Goal: Task Accomplishment & Management: Complete application form

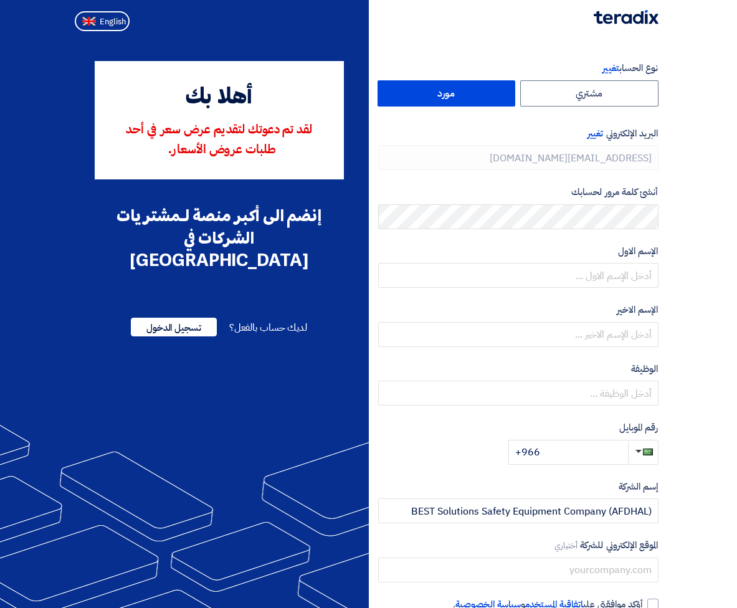
type input "[PHONE_NUMBER]"
click at [108, 20] on span "English" at bounding box center [113, 21] width 26 height 9
type input "Register"
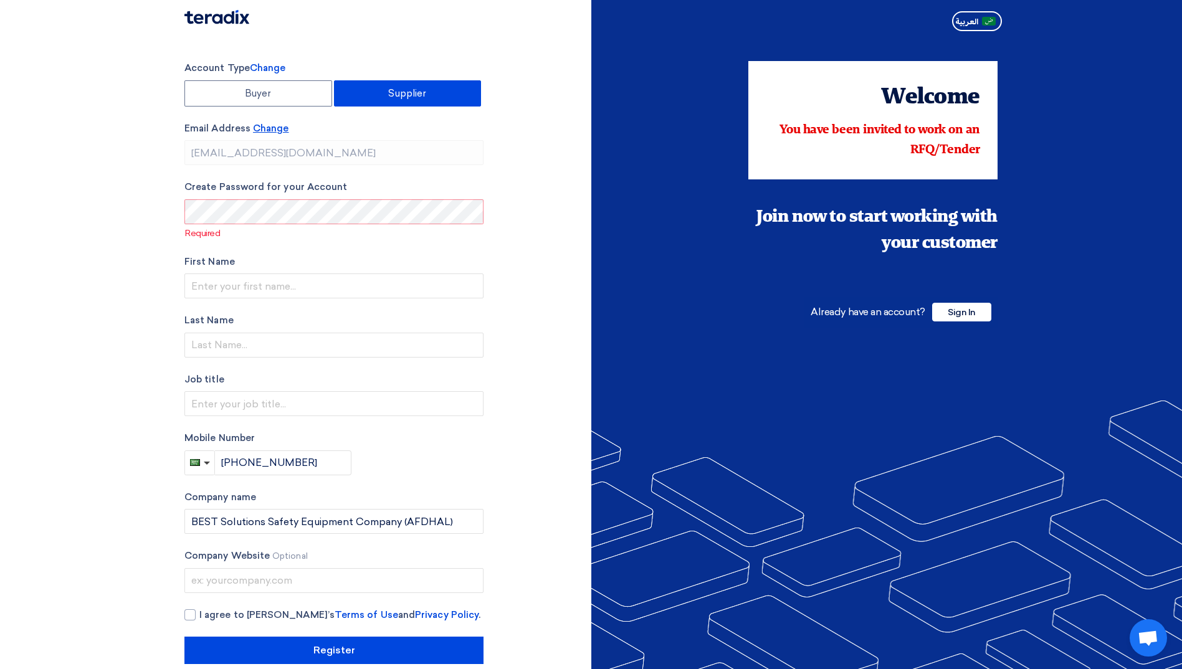
click at [267, 130] on span "Change" at bounding box center [271, 128] width 36 height 11
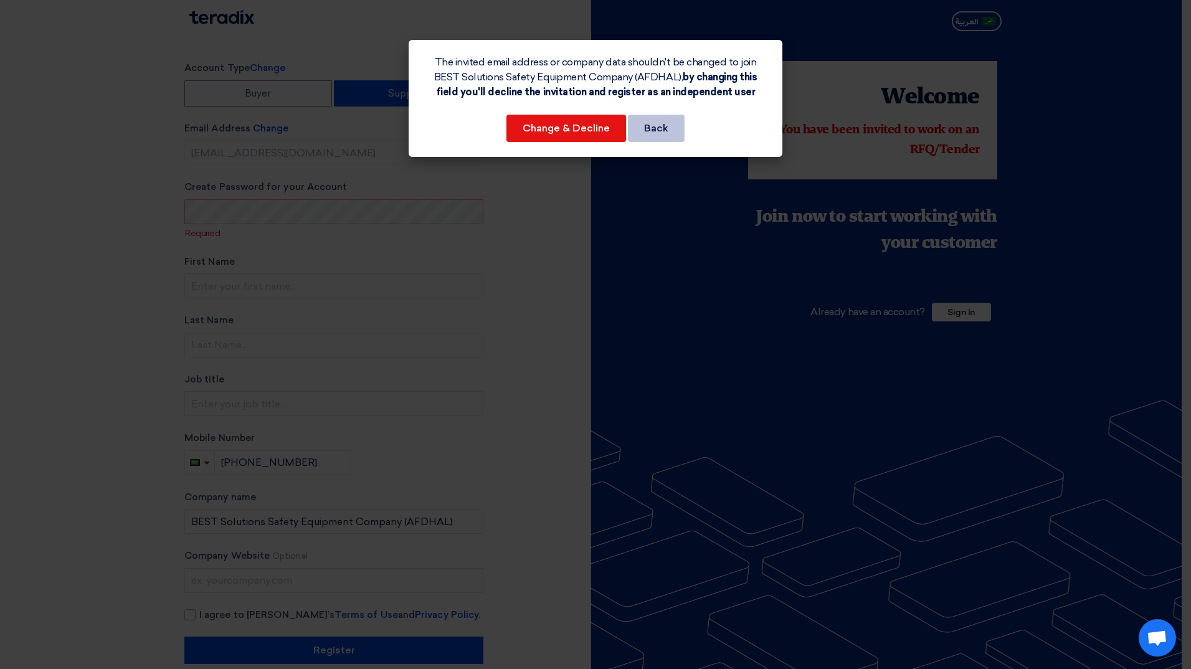
click at [668, 131] on button "Back" at bounding box center [656, 128] width 57 height 27
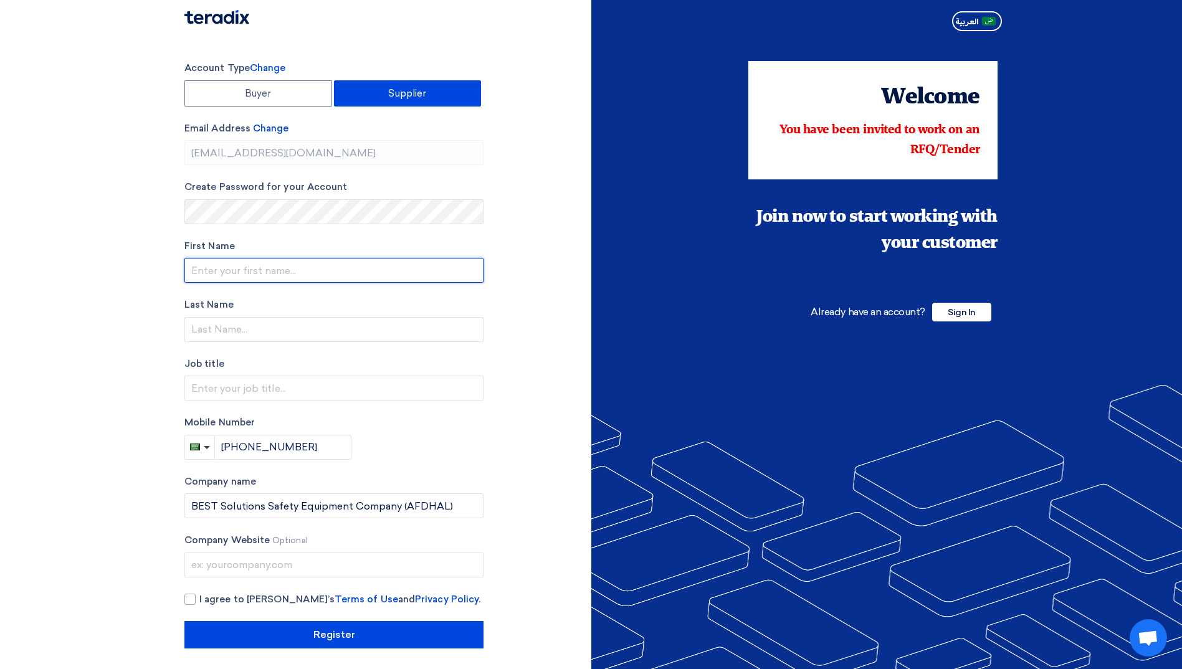
click at [247, 265] on input "text" at bounding box center [333, 270] width 299 height 25
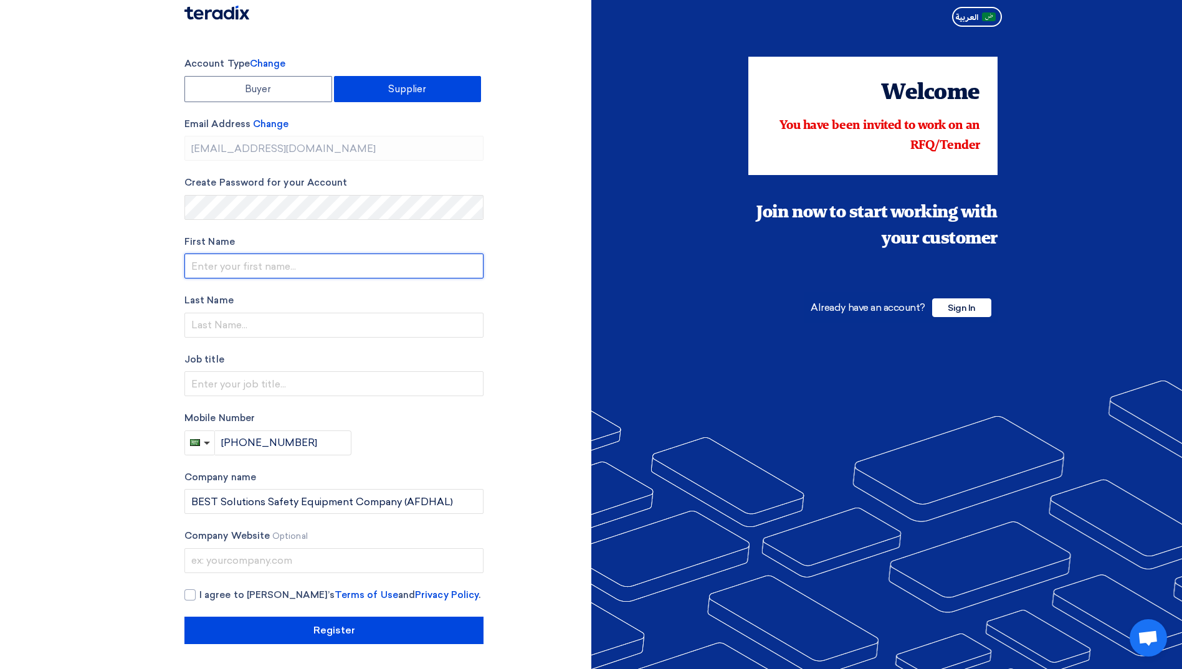
type input "p"
type input "pre"
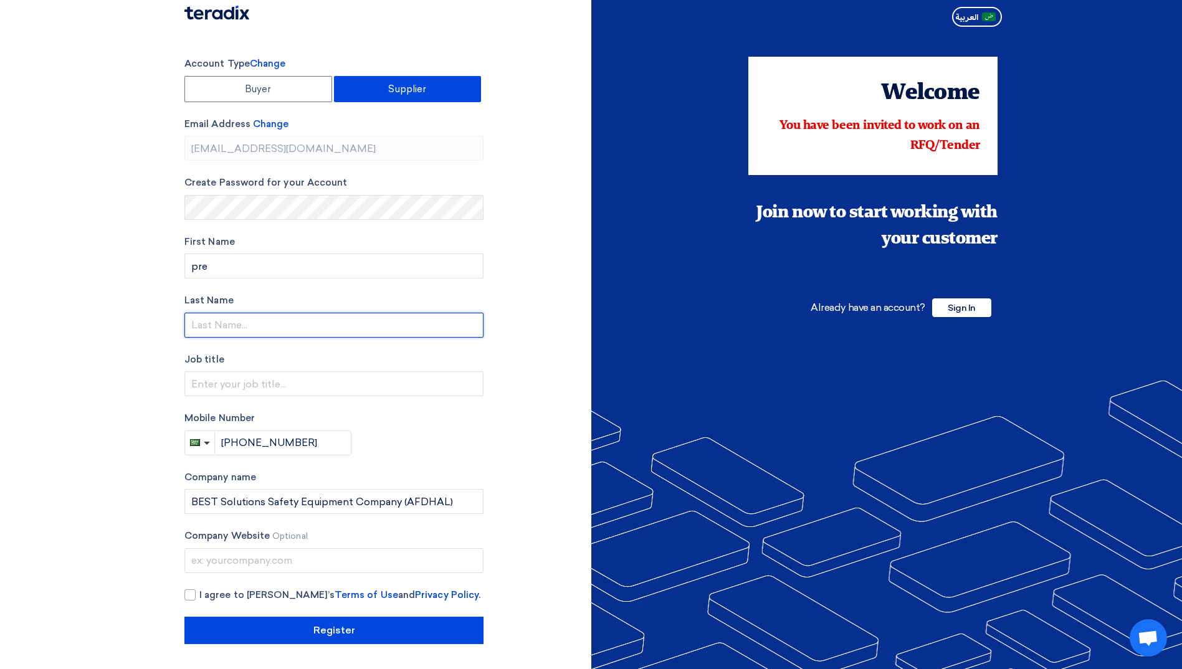
click at [202, 314] on input "text" at bounding box center [333, 325] width 299 height 25
type input "sales"
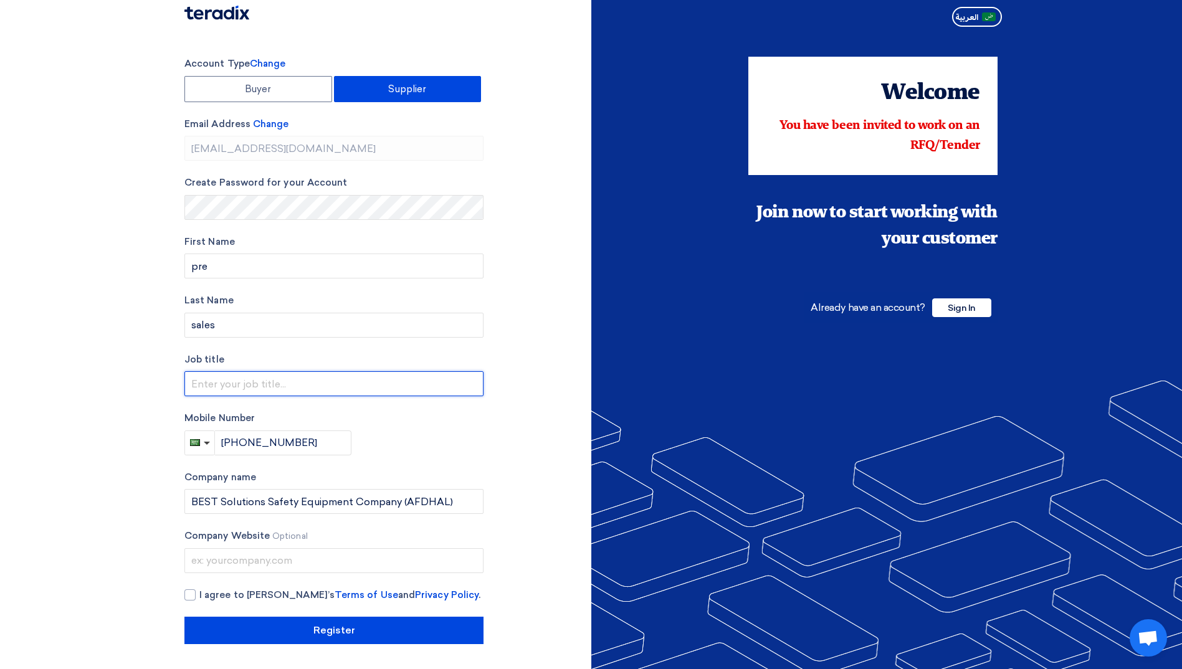
click at [253, 386] on input "text" at bounding box center [333, 383] width 299 height 25
type input "presales department"
drag, startPoint x: 290, startPoint y: 437, endPoint x: 303, endPoint y: 447, distance: 15.6
click at [291, 438] on input "[PHONE_NUMBER]" at bounding box center [283, 442] width 137 height 25
click at [312, 442] on input "[PHONE_NUMBER]" at bounding box center [283, 442] width 137 height 25
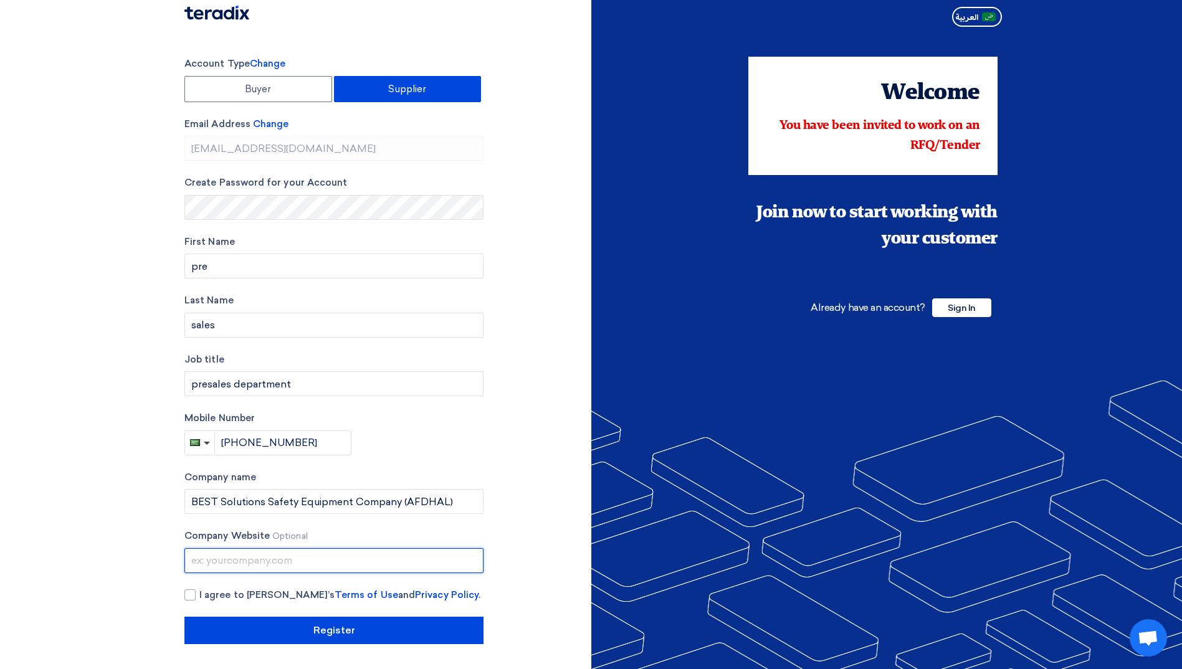
click at [264, 561] on input "text" at bounding box center [333, 560] width 299 height 25
type input "[DOMAIN_NAME]"
drag, startPoint x: 184, startPoint y: 592, endPoint x: 190, endPoint y: 599, distance: 8.9
click at [187, 595] on div at bounding box center [189, 594] width 11 height 11
click at [199, 595] on input "I agree to [PERSON_NAME]’s Terms of Use and Privacy Policy ." at bounding box center [348, 600] width 299 height 25
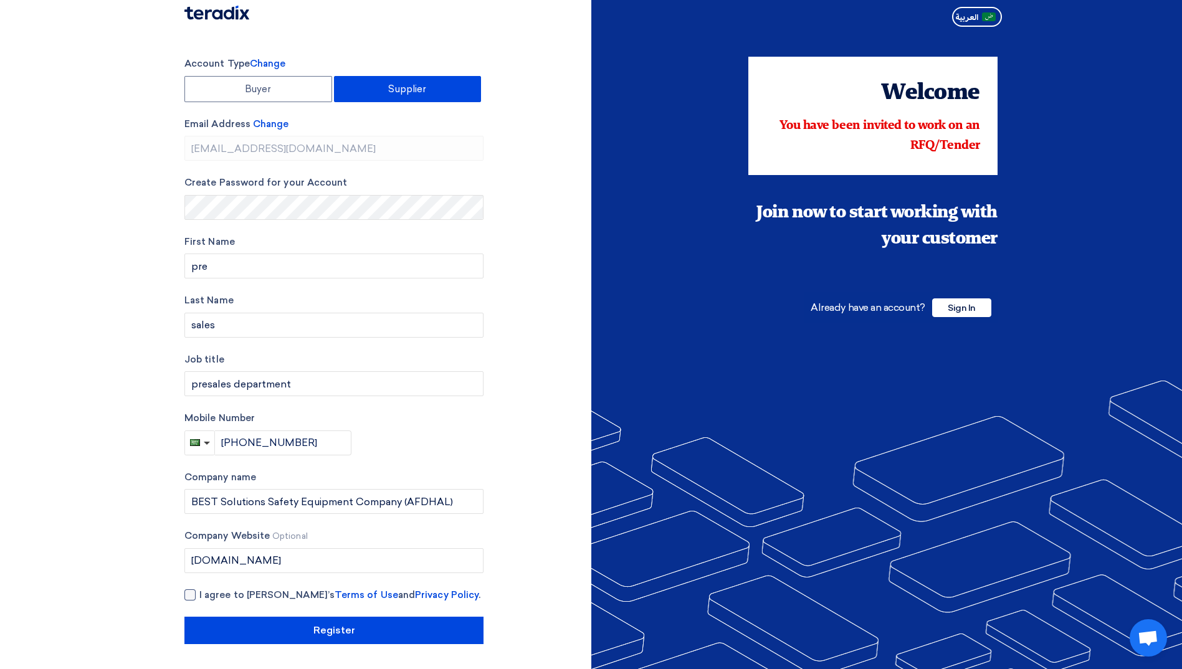
checkbox input "true"
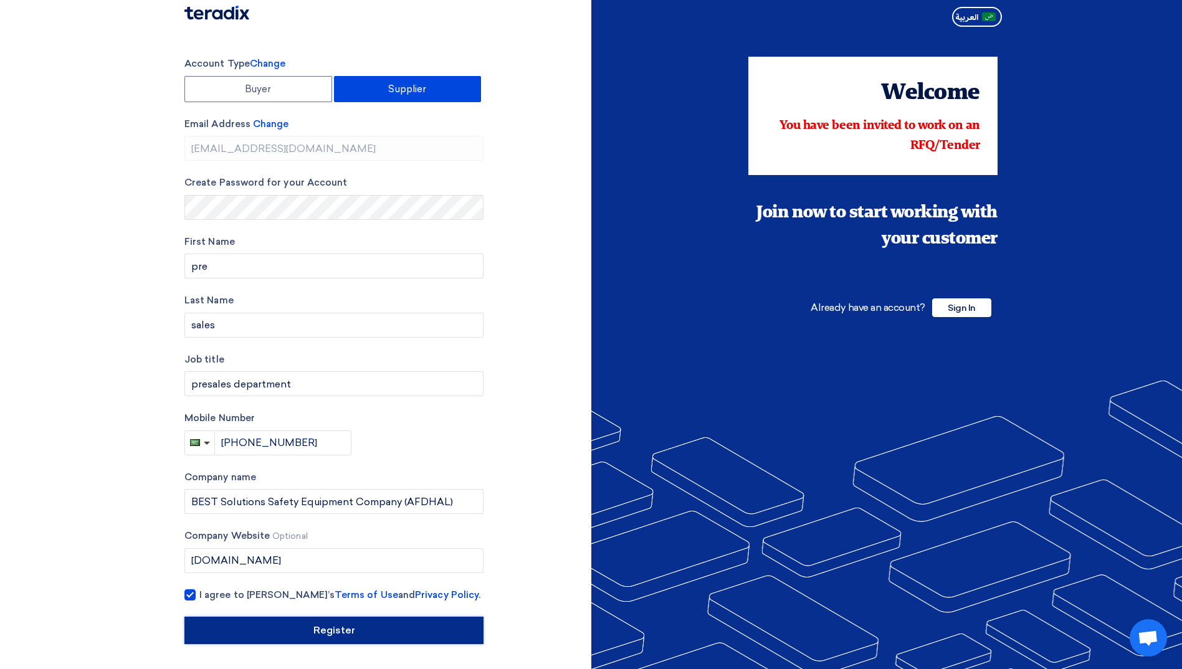
click at [356, 607] on input "Register" at bounding box center [333, 630] width 299 height 27
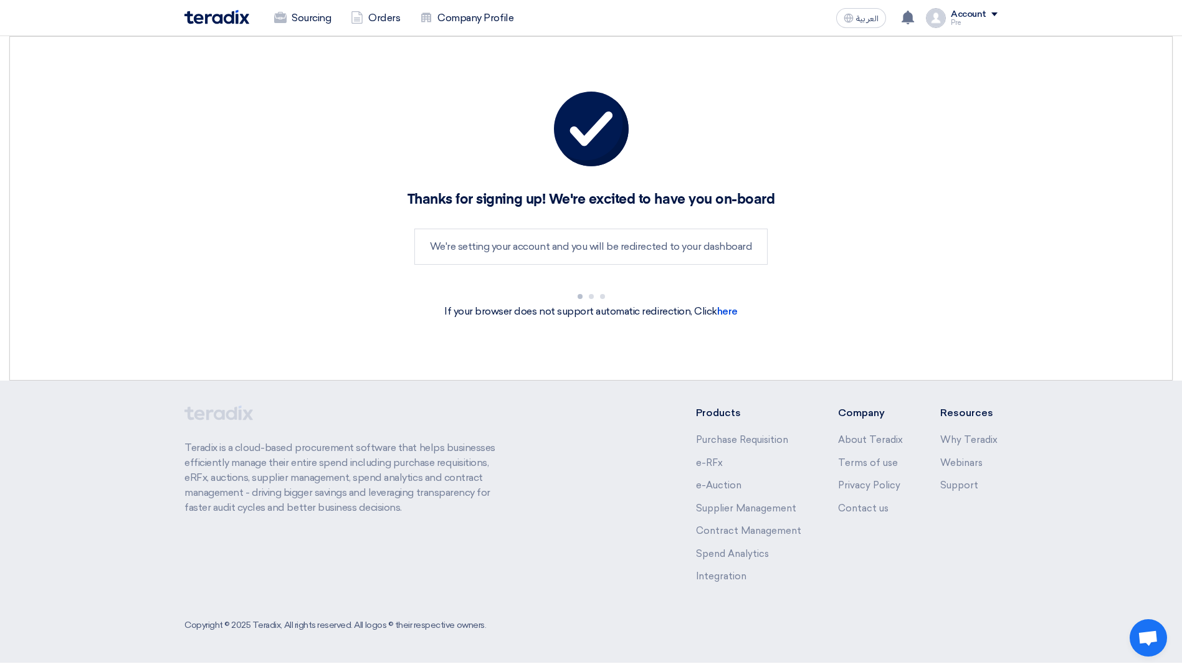
scroll to position [0, 0]
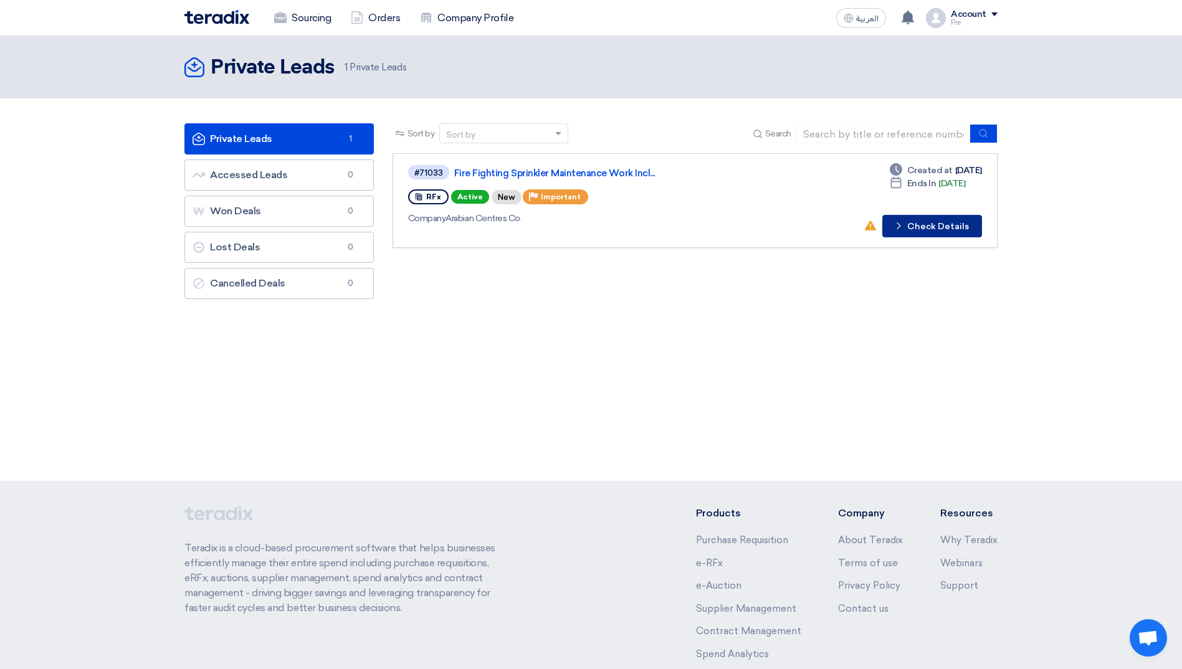
click at [736, 230] on button "Check details Check Details" at bounding box center [932, 226] width 100 height 22
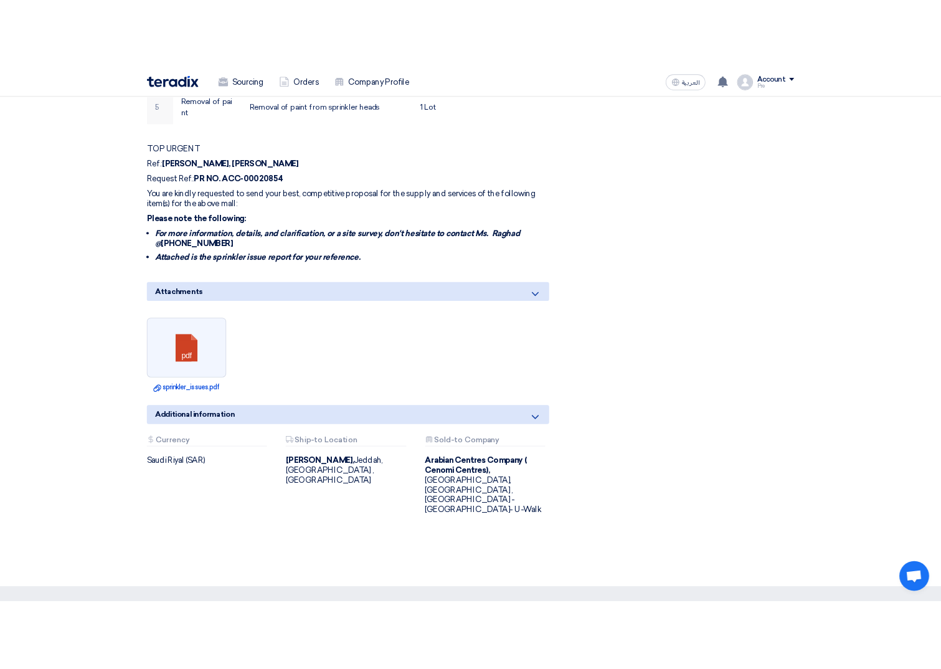
scroll to position [561, 0]
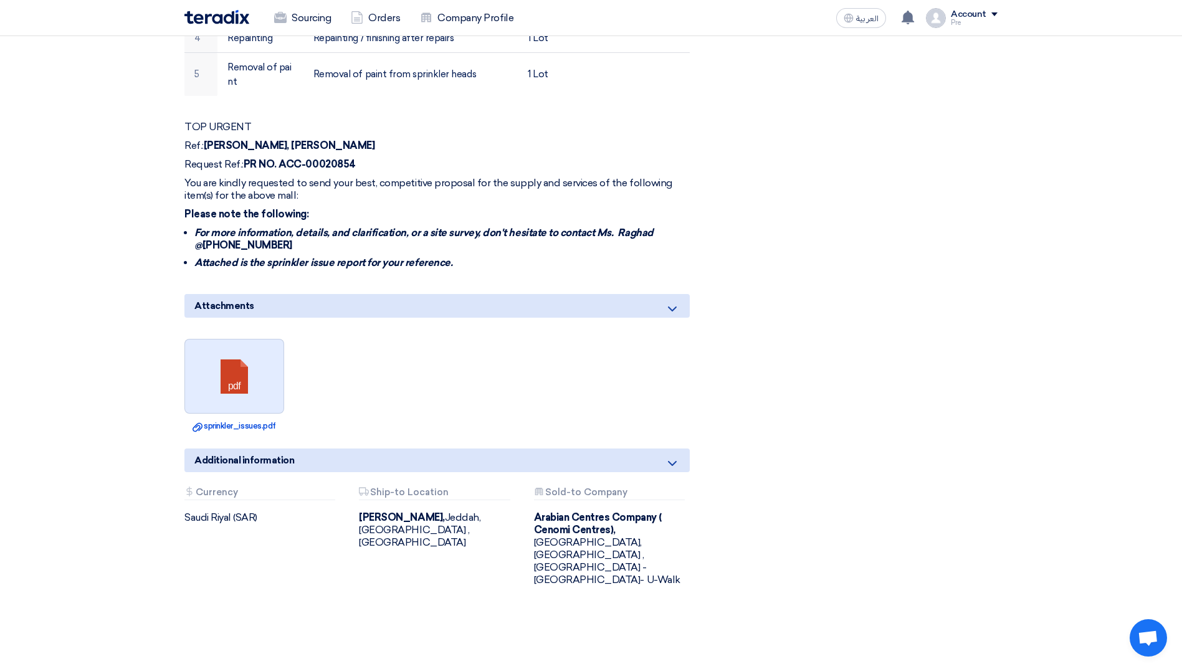
click at [225, 366] on link at bounding box center [235, 377] width 100 height 75
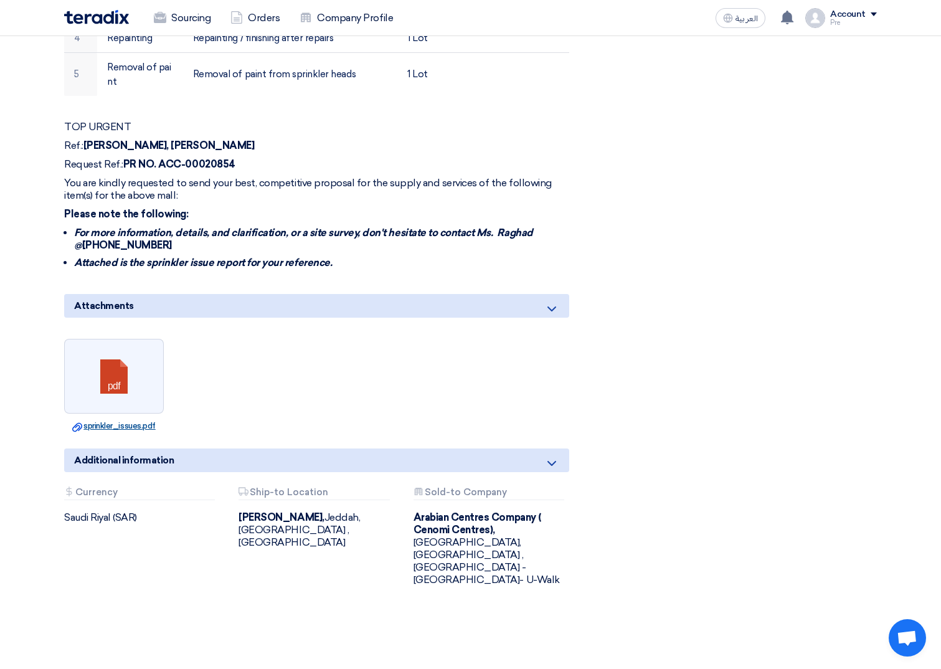
click at [96, 420] on link "Download file sprinkler_issues.pdf" at bounding box center [114, 426] width 92 height 12
click at [97, 420] on link "Download file sprinkler_issues.pdf" at bounding box center [114, 426] width 92 height 12
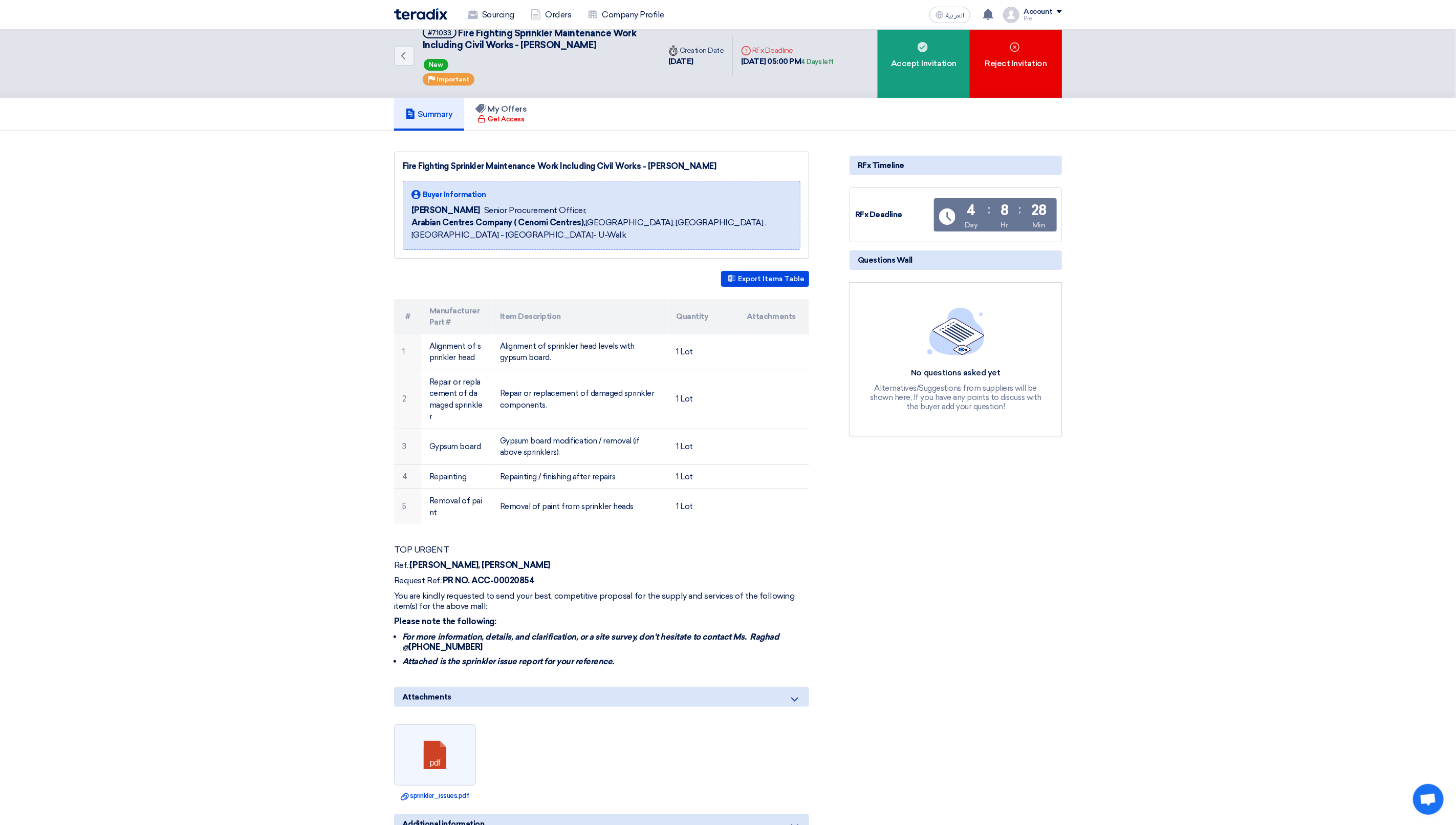
scroll to position [0, 0]
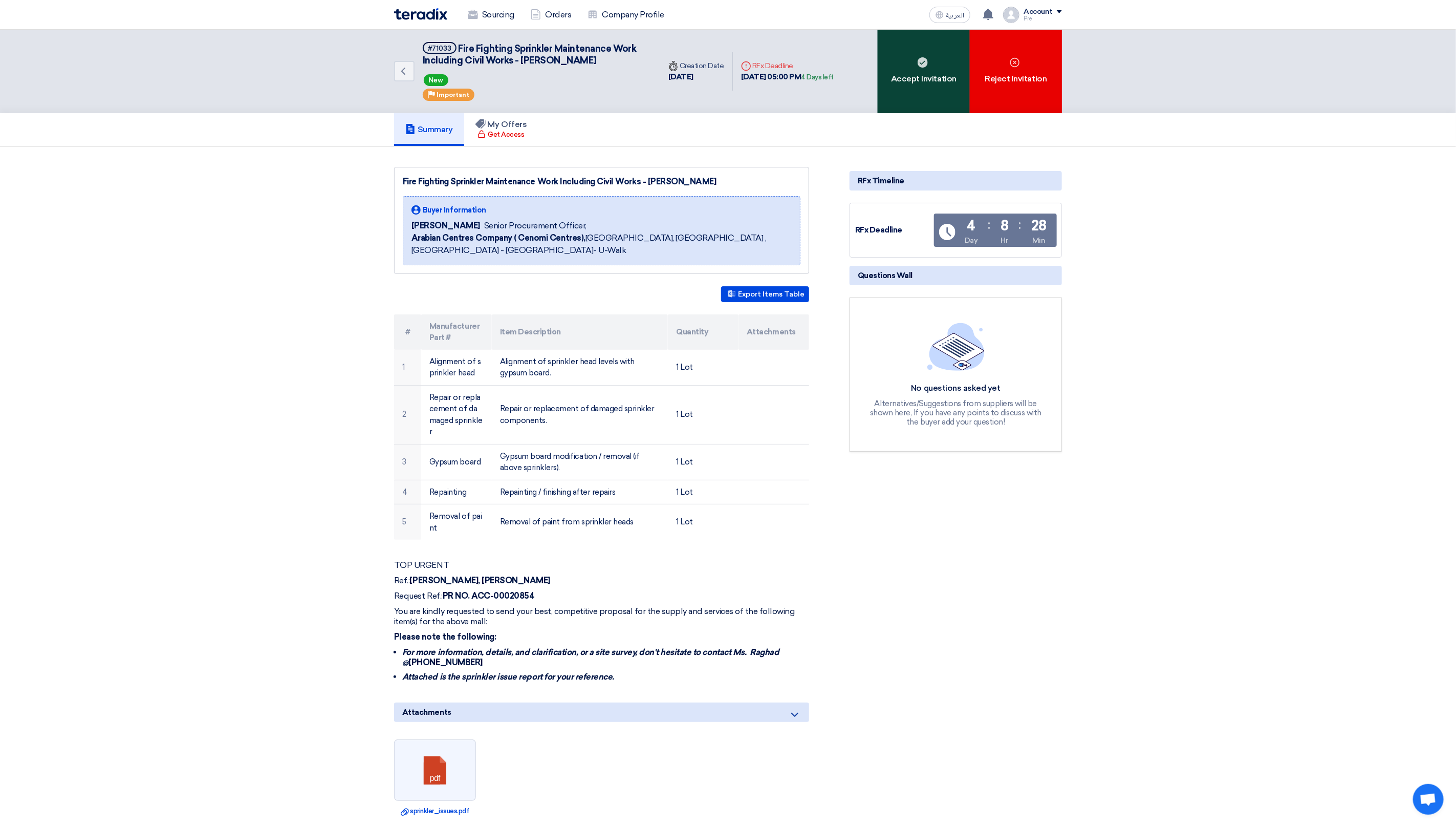
click at [605, 76] on div "Accept Invitation" at bounding box center [924, 71] width 92 height 84
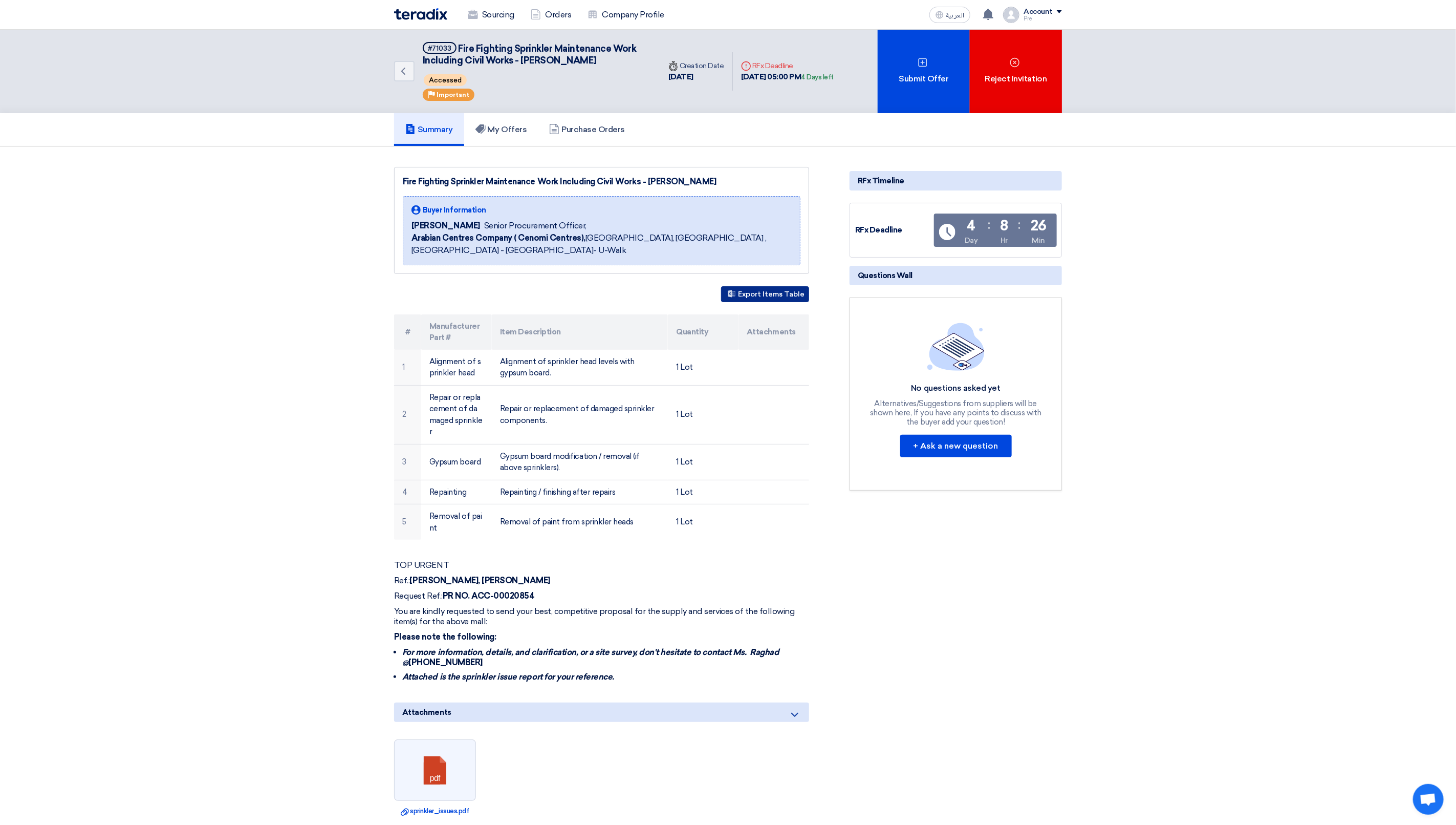
click at [605, 292] on button "Export Items Table" at bounding box center [765, 293] width 88 height 16
